Goal: Subscribe to service/newsletter

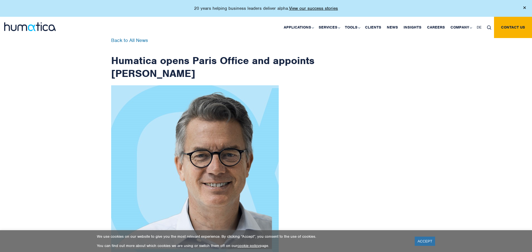
scroll to position [892, 0]
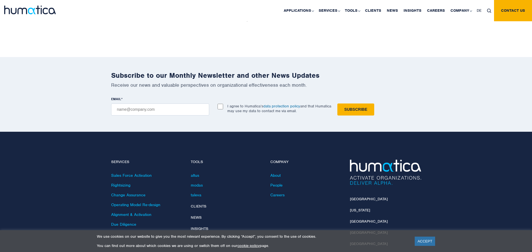
checkbox input "true"
type input "[EMAIL_ADDRESS][DOMAIN_NAME]"
click at [338, 103] on input "Subscribe" at bounding box center [356, 109] width 37 height 12
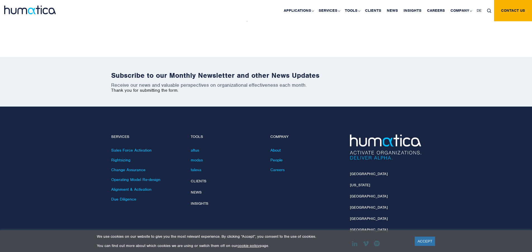
scroll to position [866, 0]
